Goal: Task Accomplishment & Management: Use online tool/utility

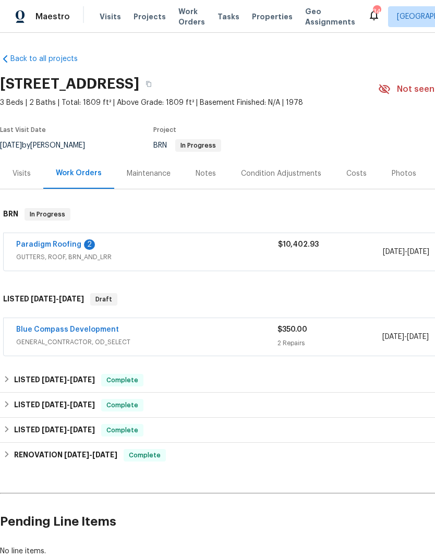
scroll to position [9, 0]
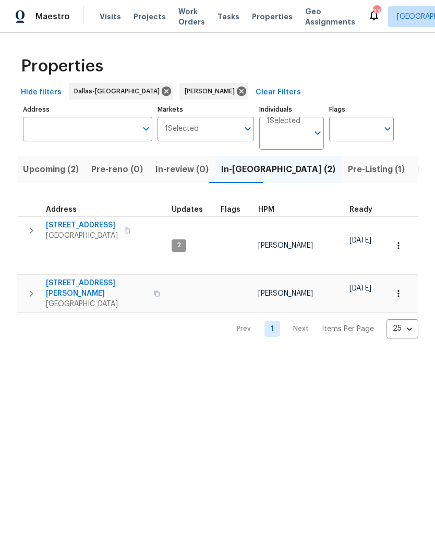
scroll to position [0, 17]
click at [27, 287] on icon "button" at bounding box center [31, 293] width 13 height 13
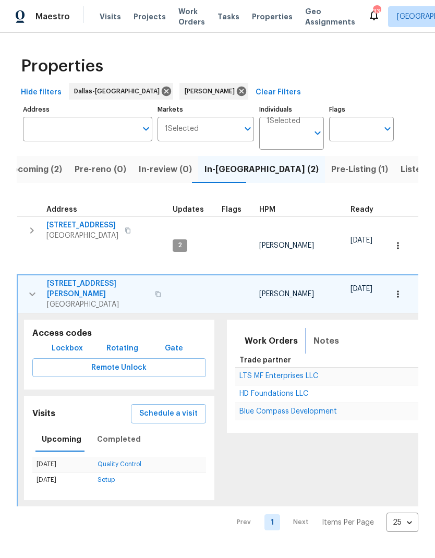
click at [322, 334] on span "Notes" at bounding box center [326, 341] width 26 height 15
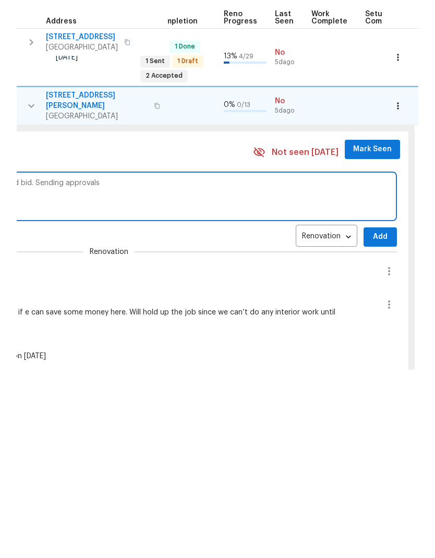
scroll to position [0, 414]
type textarea "Received second bid for foundation. Going with second bid. Sending approvals"
click at [372, 418] on span "Add" at bounding box center [379, 424] width 17 height 13
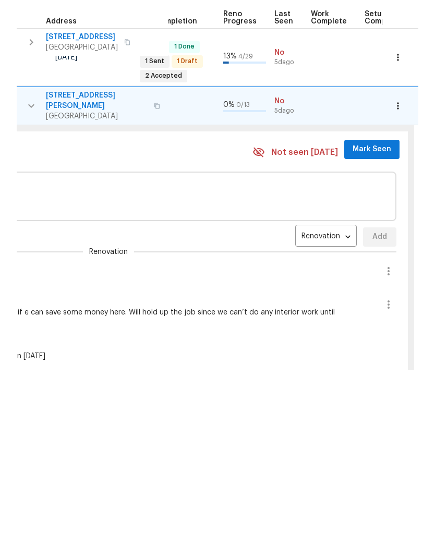
scroll to position [42, 0]
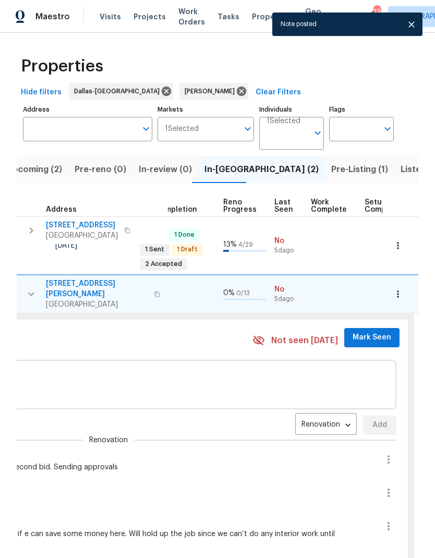
click at [365, 331] on span "Mark Seen" at bounding box center [371, 337] width 39 height 13
click at [357, 328] on div "Not seen today Mark Seen" at bounding box center [325, 341] width 147 height 26
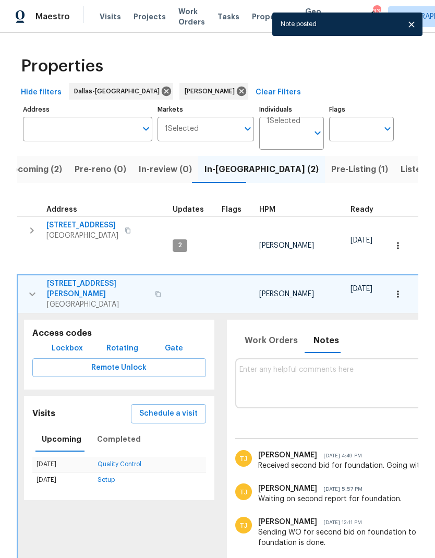
scroll to position [0, 0]
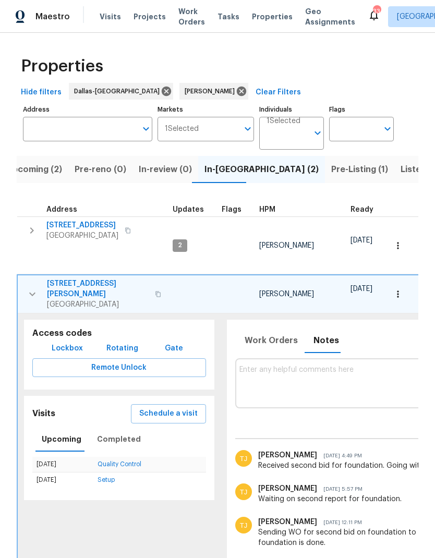
click at [73, 275] on td "6720 Craig St Fort Worth, TX 76112" at bounding box center [93, 294] width 151 height 38
click at [73, 278] on span "6720 Craig St" at bounding box center [98, 288] width 102 height 21
click at [33, 292] on icon "button" at bounding box center [32, 294] width 6 height 4
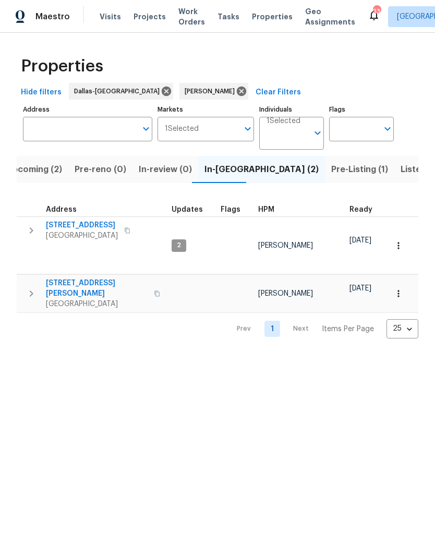
click at [31, 235] on icon "button" at bounding box center [31, 230] width 13 height 13
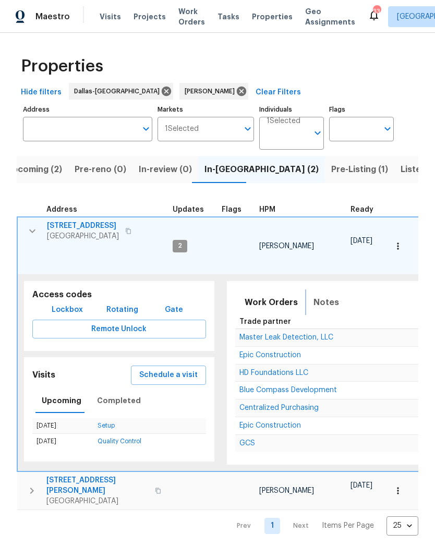
click at [318, 295] on span "Notes" at bounding box center [326, 302] width 26 height 15
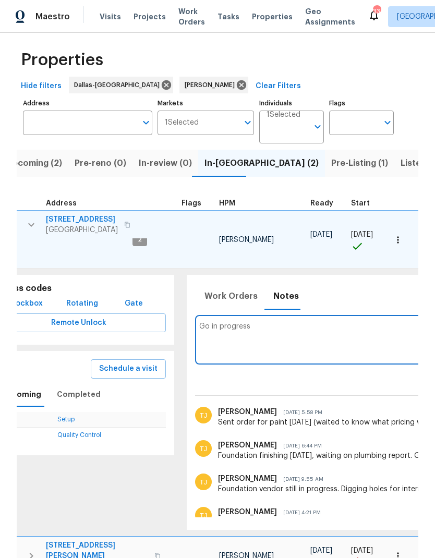
scroll to position [0, 37]
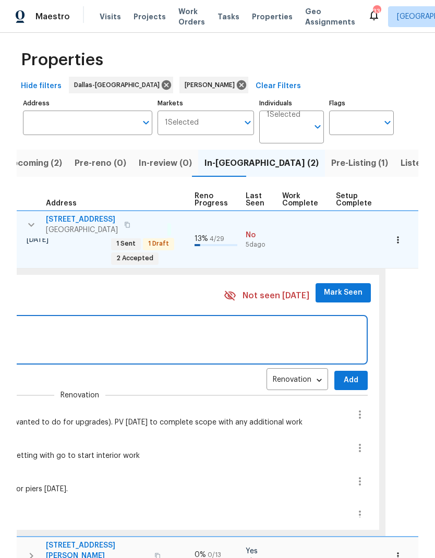
scroll to position [0, 443]
type textarea "Gc in progress, plumbing failed."
click at [341, 286] on span "Mark Seen" at bounding box center [342, 292] width 39 height 13
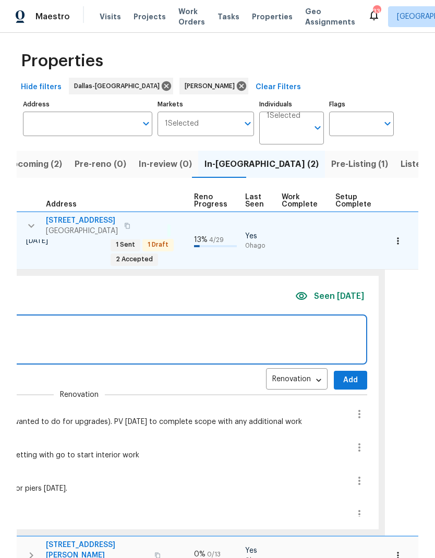
click at [348, 373] on button "Add" at bounding box center [350, 380] width 33 height 19
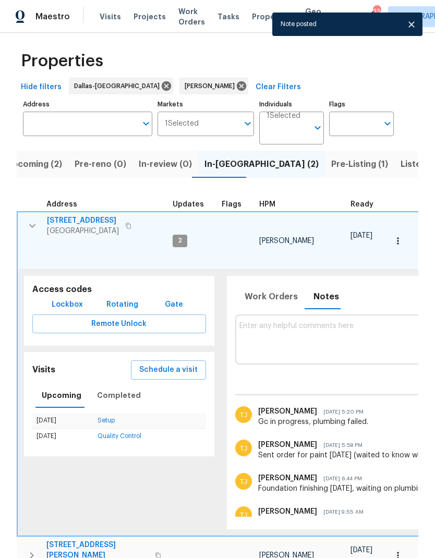
scroll to position [0, 0]
click at [28, 228] on icon "button" at bounding box center [32, 225] width 13 height 13
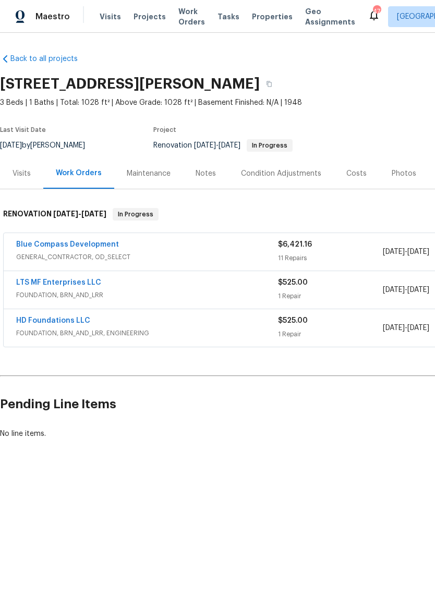
click at [58, 279] on link "LTS MF Enterprises LLC" at bounding box center [58, 282] width 85 height 7
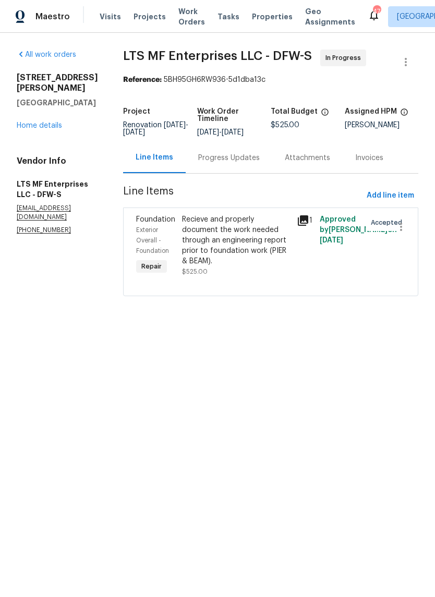
click at [232, 159] on div "Progress Updates" at bounding box center [228, 158] width 61 height 10
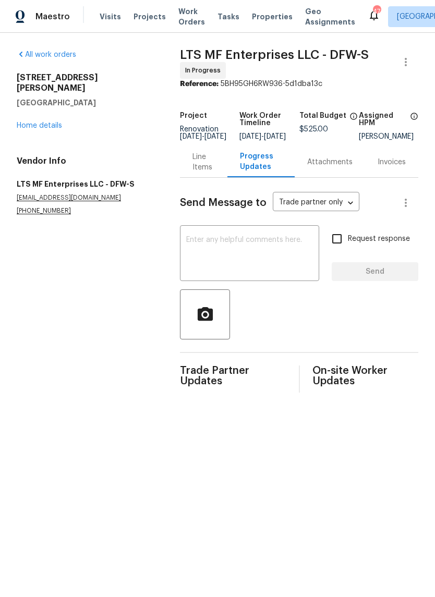
click at [274, 268] on textarea at bounding box center [249, 254] width 127 height 36
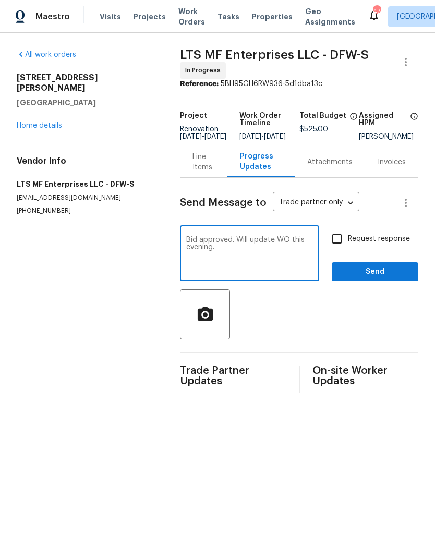
type textarea "Bid approved. Will update WO this evening."
click at [335, 241] on input "Request response" at bounding box center [337, 239] width 22 height 22
checkbox input "true"
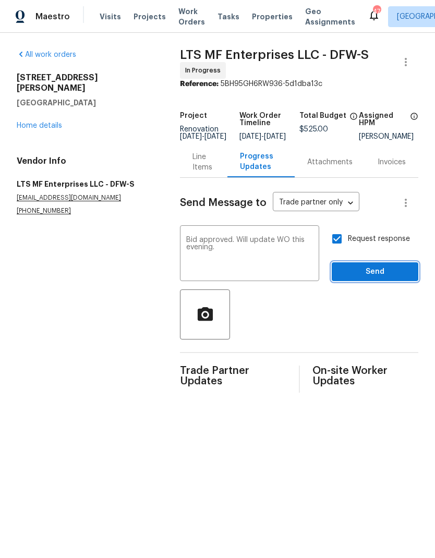
click at [380, 278] on span "Send" at bounding box center [375, 271] width 70 height 13
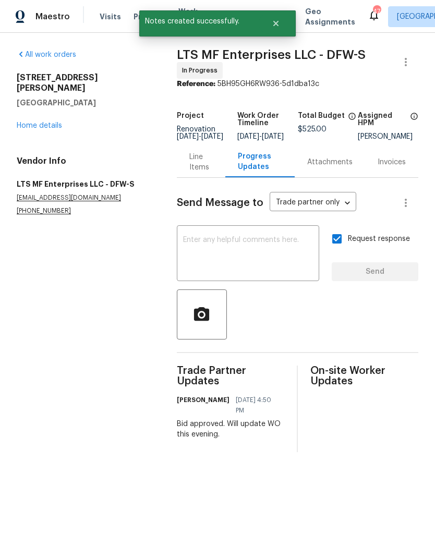
click at [38, 122] on link "Home details" at bounding box center [39, 125] width 45 height 7
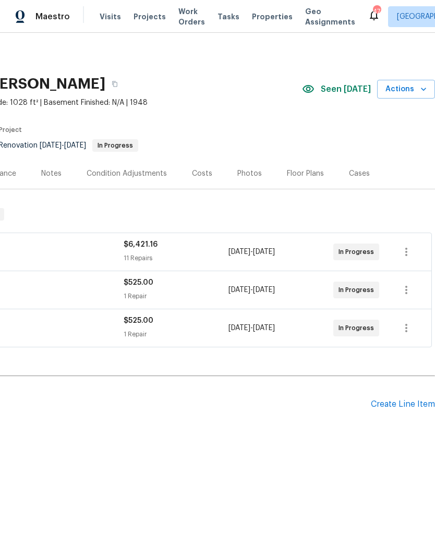
scroll to position [0, 154]
